Goal: Navigation & Orientation: Find specific page/section

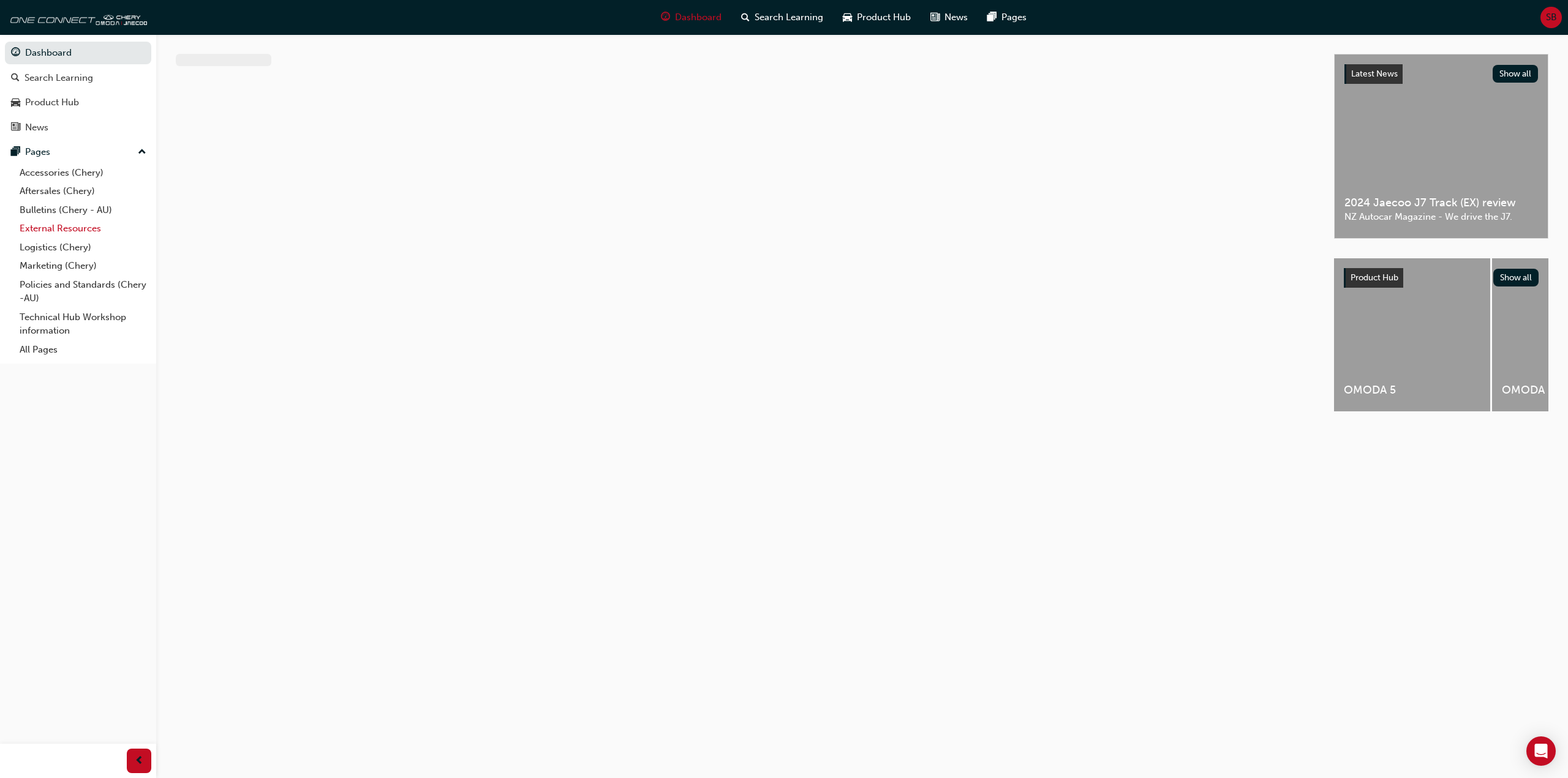
click at [50, 227] on link "External Resources" at bounding box center [83, 228] width 137 height 19
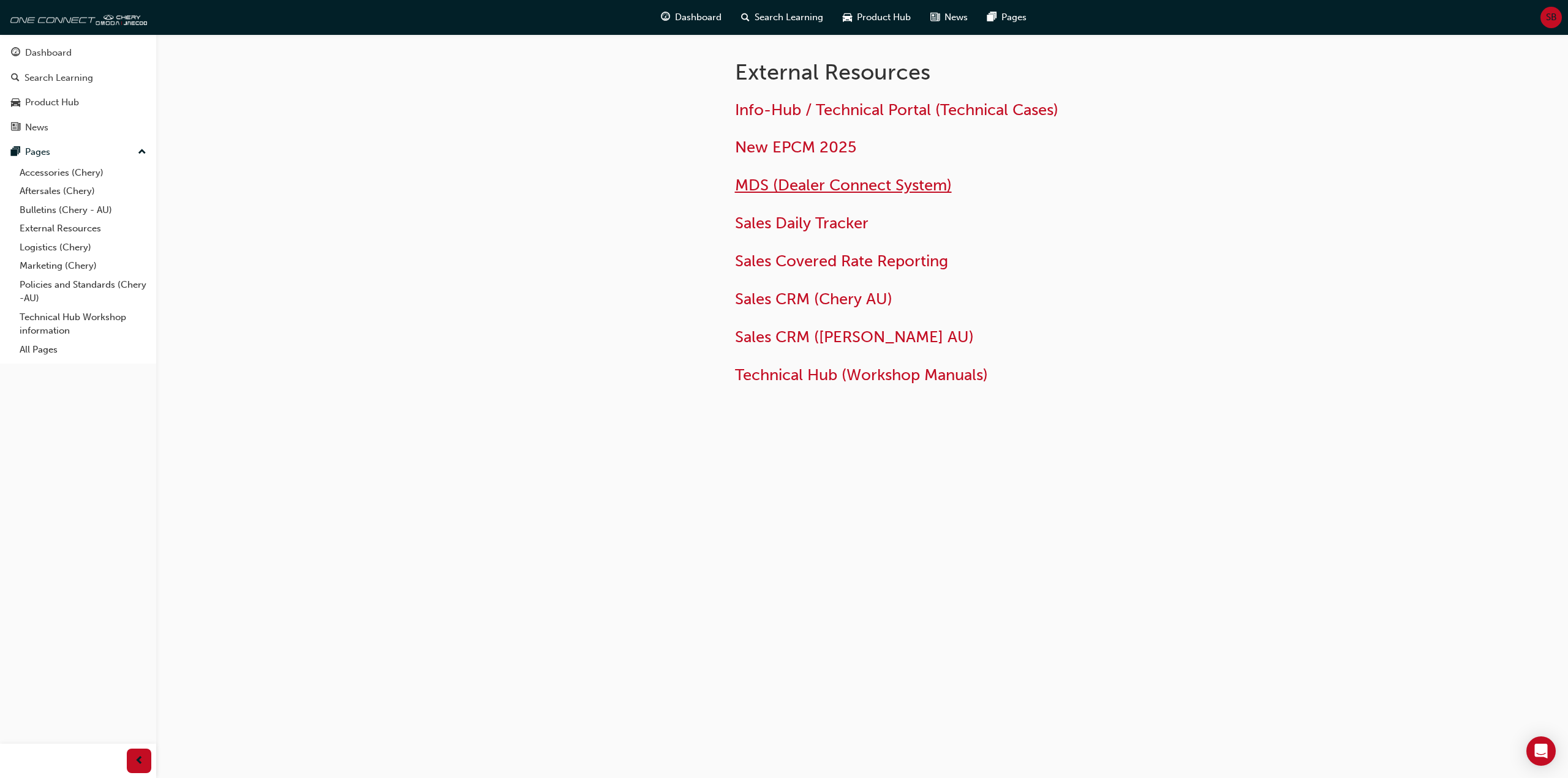
click at [752, 184] on span "MDS (Dealer Connect System)" at bounding box center [843, 185] width 217 height 19
click at [816, 147] on span "New EPCM 2025" at bounding box center [796, 147] width 121 height 19
